Goal: Check status: Check status

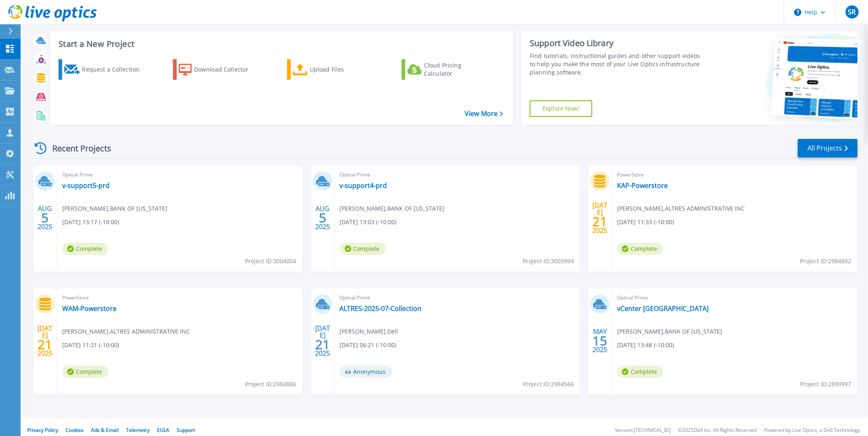
scroll to position [20, 0]
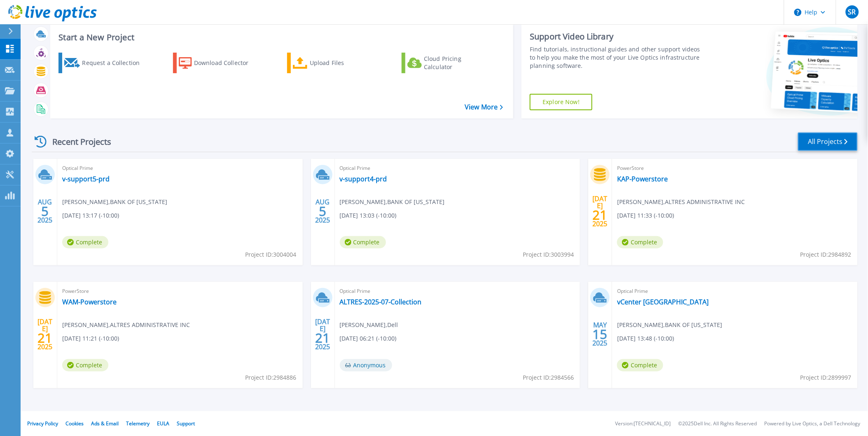
click at [825, 137] on link "All Projects" at bounding box center [828, 142] width 60 height 19
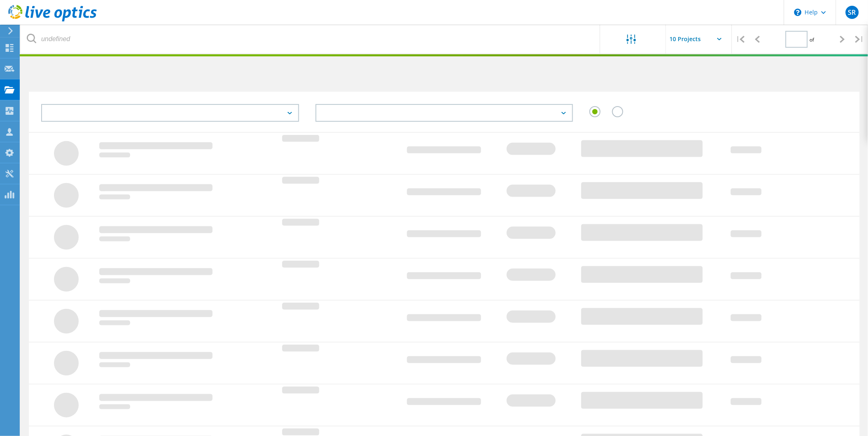
type input "2"
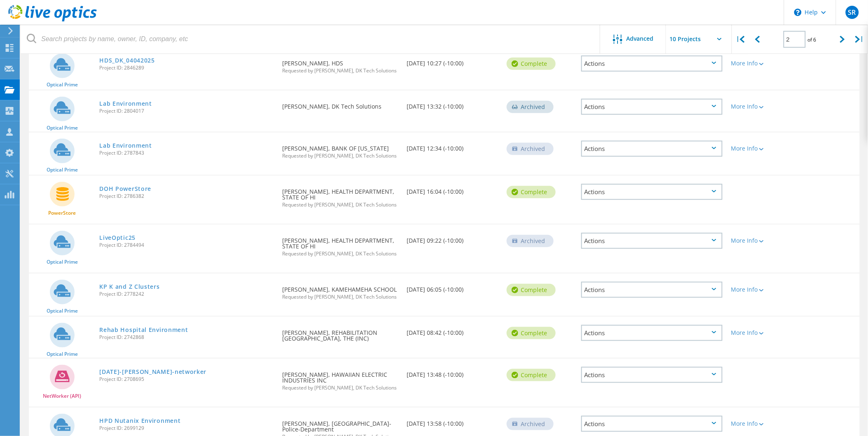
scroll to position [183, 0]
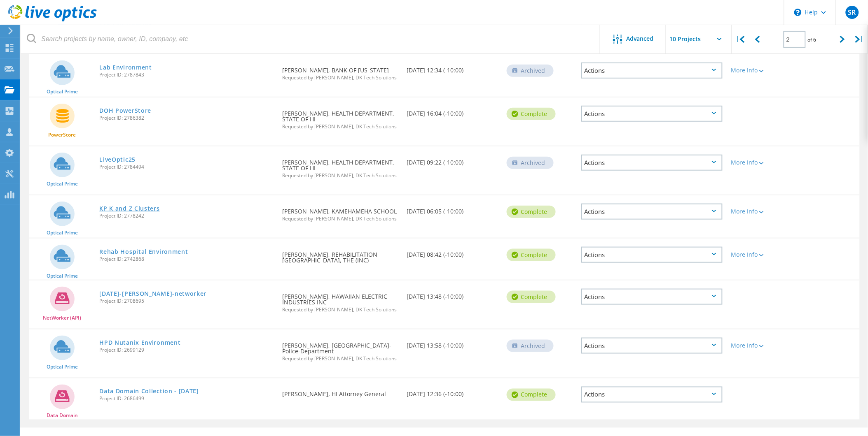
click at [150, 206] on link "KP K and Z Clusters" at bounding box center [129, 209] width 60 height 6
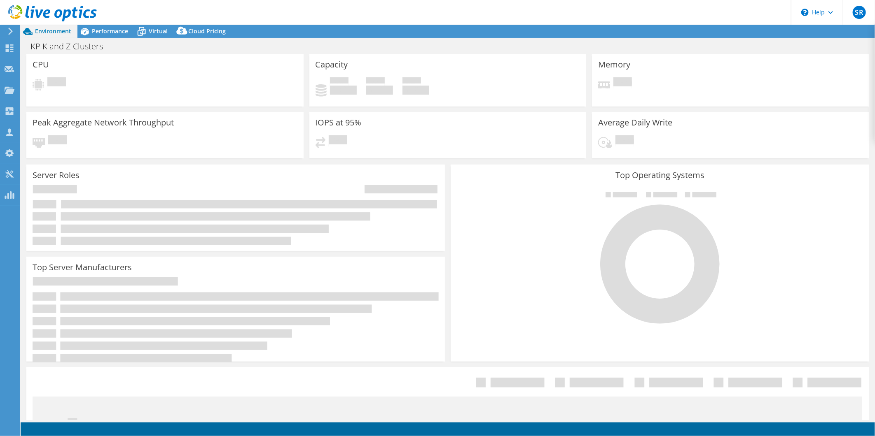
select select "USD"
select select "USWest"
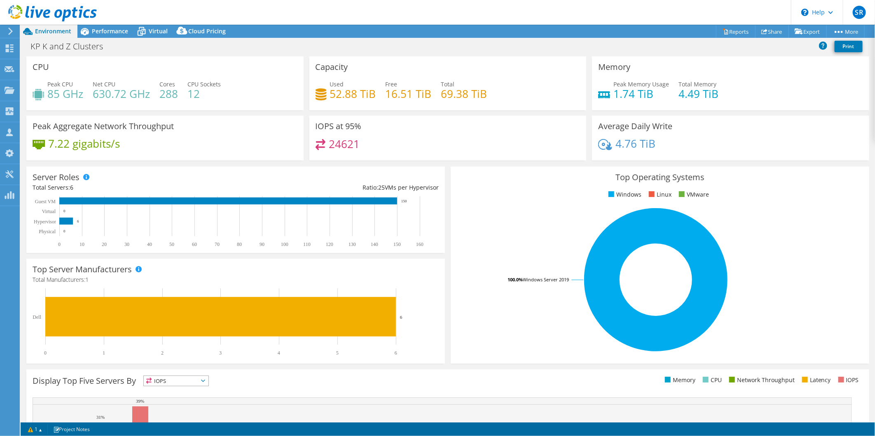
click at [7, 30] on icon at bounding box center [10, 31] width 6 height 7
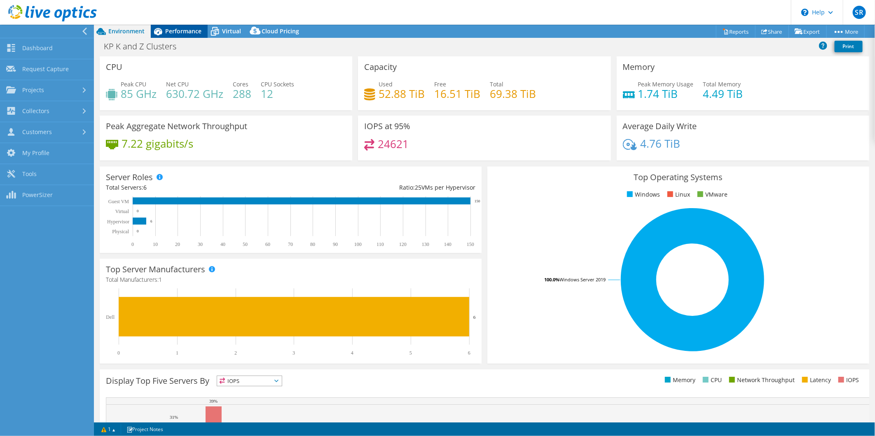
click at [190, 32] on span "Performance" at bounding box center [183, 31] width 36 height 8
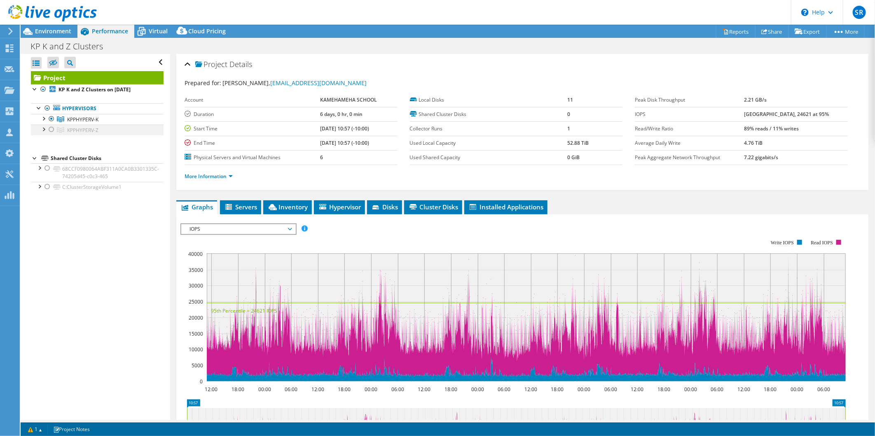
click at [51, 131] on div at bounding box center [51, 130] width 8 height 10
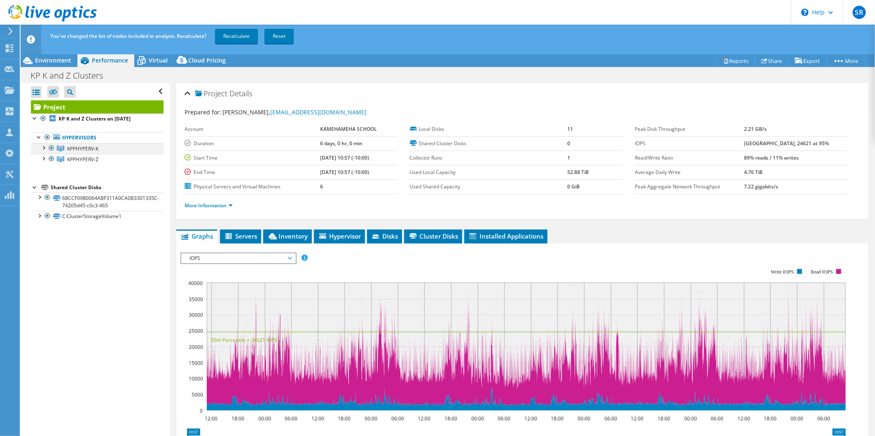
click at [51, 149] on div at bounding box center [51, 148] width 8 height 10
click at [239, 34] on link "Recalculate" at bounding box center [236, 36] width 43 height 15
